Goal: Task Accomplishment & Management: Manage account settings

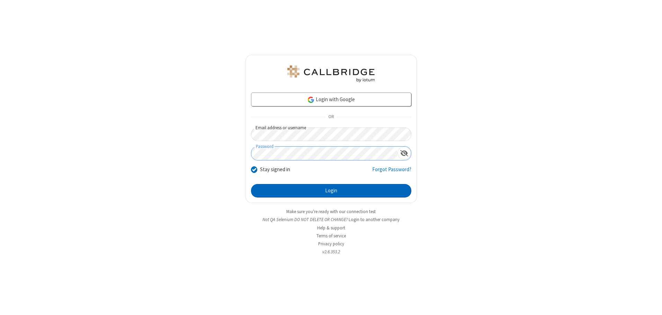
click at [331, 190] on button "Login" at bounding box center [331, 191] width 160 height 14
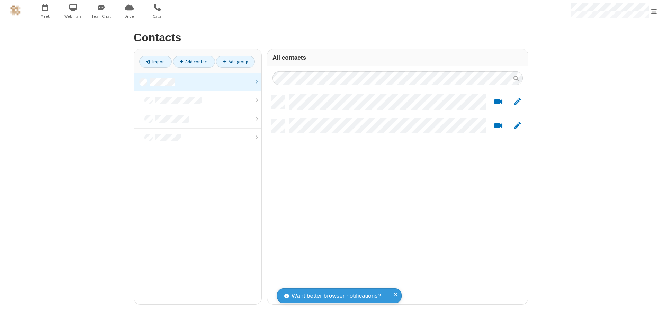
scroll to position [209, 256]
click at [198, 82] on link at bounding box center [197, 82] width 127 height 19
click at [194, 62] on link "Add contact" at bounding box center [194, 62] width 42 height 12
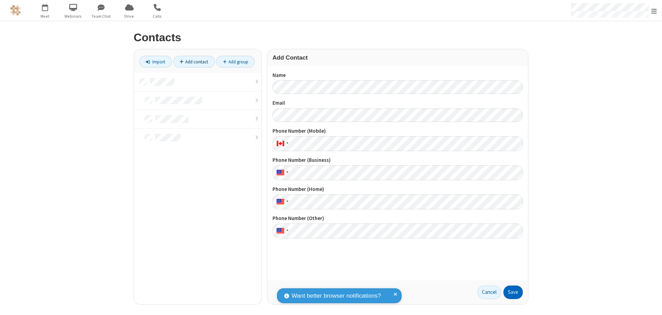
click at [513, 292] on button "Save" at bounding box center [513, 292] width 19 height 14
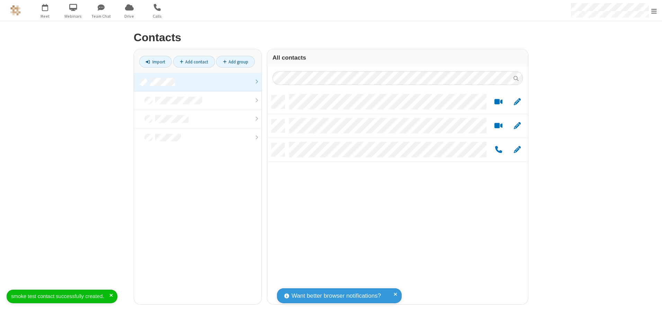
scroll to position [209, 256]
